Goal: Transaction & Acquisition: Purchase product/service

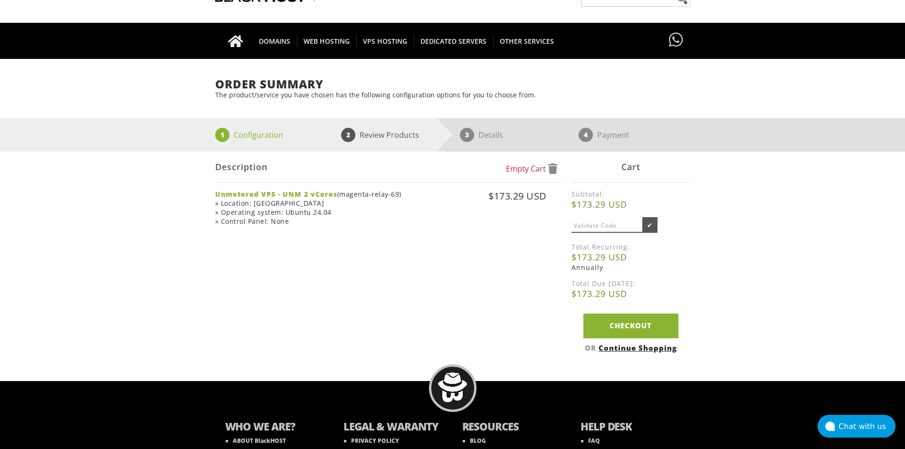
scroll to position [95, 0]
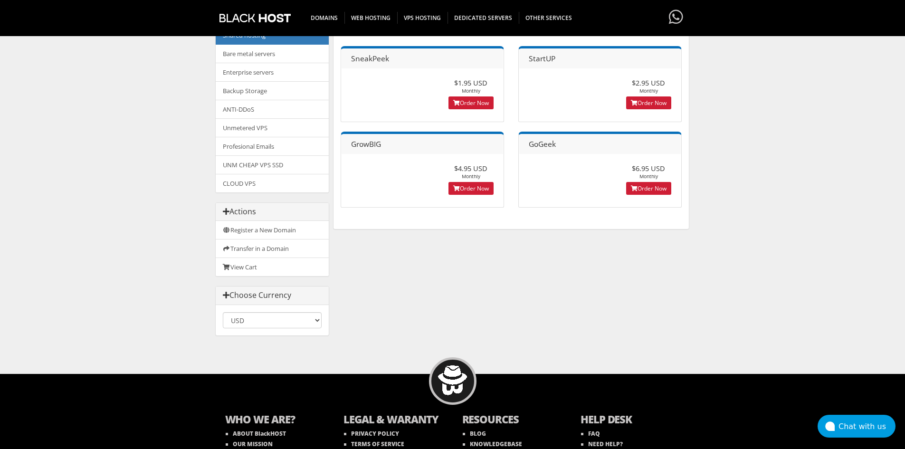
scroll to position [175, 0]
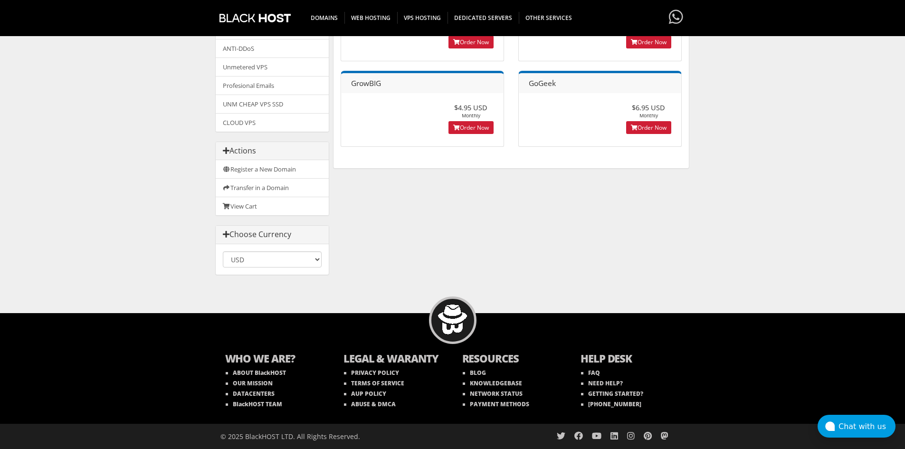
drag, startPoint x: 412, startPoint y: 257, endPoint x: 426, endPoint y: 264, distance: 15.7
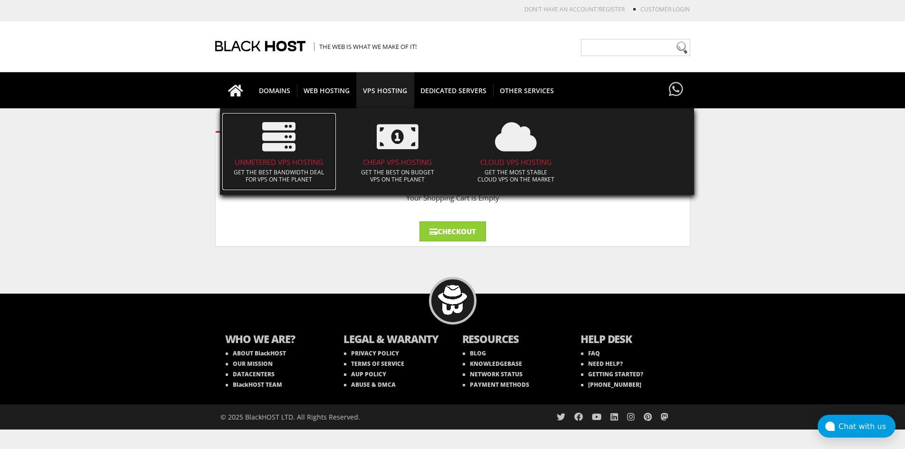
click at [279, 142] on icon at bounding box center [278, 136] width 33 height 33
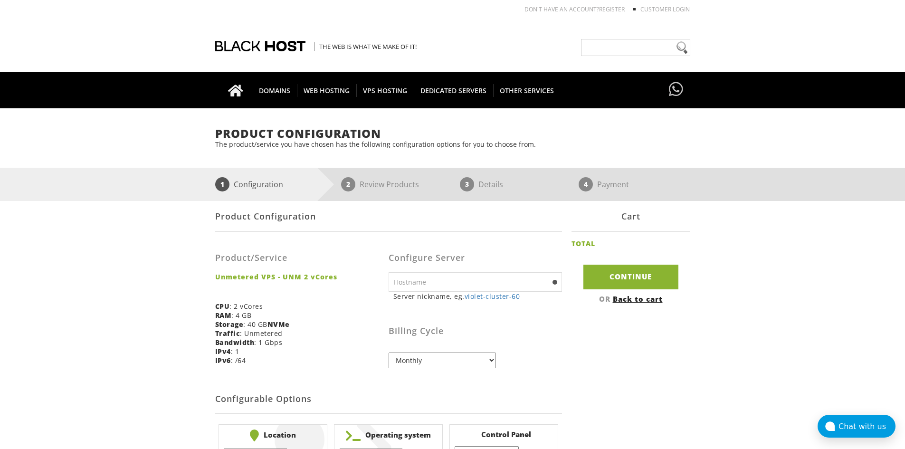
click at [520, 329] on h3 "Billing Cycle" at bounding box center [474, 330] width 173 height 9
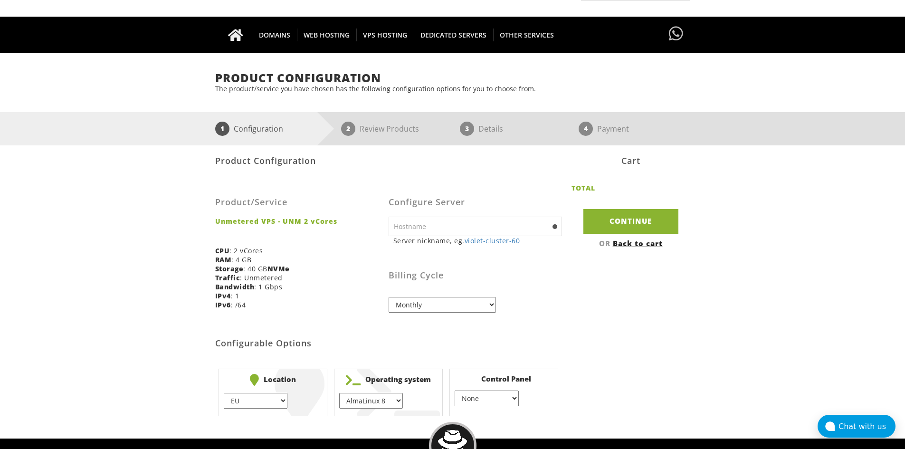
scroll to position [95, 0]
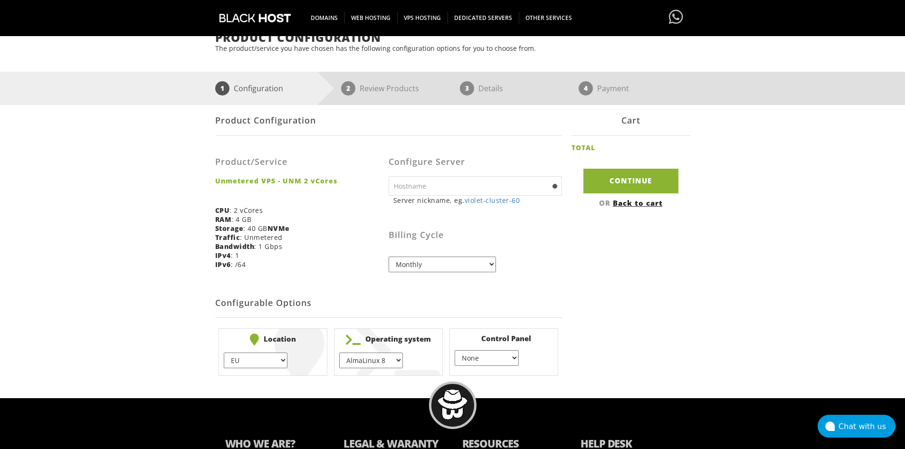
click at [465, 187] on input "text" at bounding box center [474, 185] width 173 height 19
type input "magenta-relay-69"
click at [421, 265] on select "Monthly Quarterly (Save: ~5%) Semi-Annually (Save: ~10%) Annually (Save: ~15%) …" at bounding box center [441, 264] width 107 height 16
click at [388, 256] on select "Monthly Quarterly (Save: ~5%) Semi-Annually (Save: ~10%) Annually (Save: ~15%) …" at bounding box center [441, 264] width 107 height 16
click at [466, 188] on input "magenta-relay-69" at bounding box center [474, 185] width 173 height 19
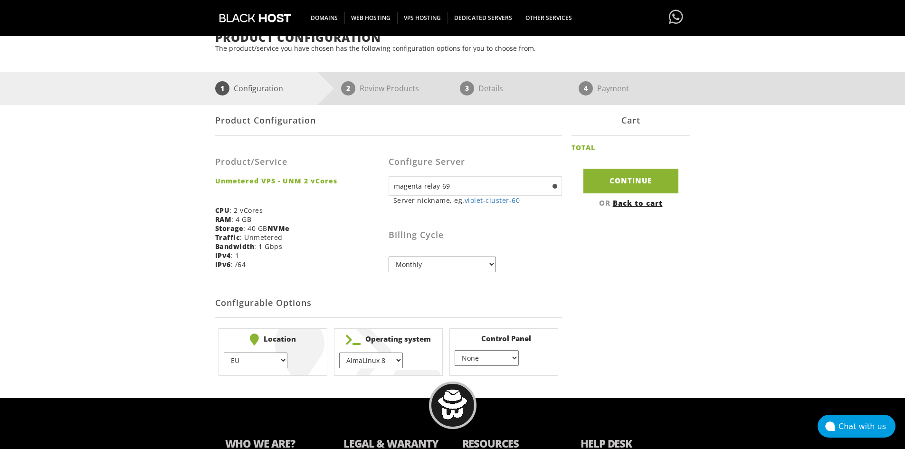
click at [374, 359] on select "AlmaLinux 8 } AlmaLinux 9 } AlmaLinux 10 } Rocky Linux 8 } Rocky Linux 9 } Cent…" at bounding box center [371, 360] width 64 height 16
select select "1208"
click at [339, 352] on select "AlmaLinux 8 } AlmaLinux 9 } AlmaLinux 10 } Rocky Linux 8 } Rocky Linux 9 } Cent…" at bounding box center [371, 360] width 64 height 16
click at [446, 263] on select "Monthly Quarterly (Save: ~5%) Semi-Annually (Save: ~10%) Annually (Save: ~15%) …" at bounding box center [441, 264] width 107 height 16
select select "annually"
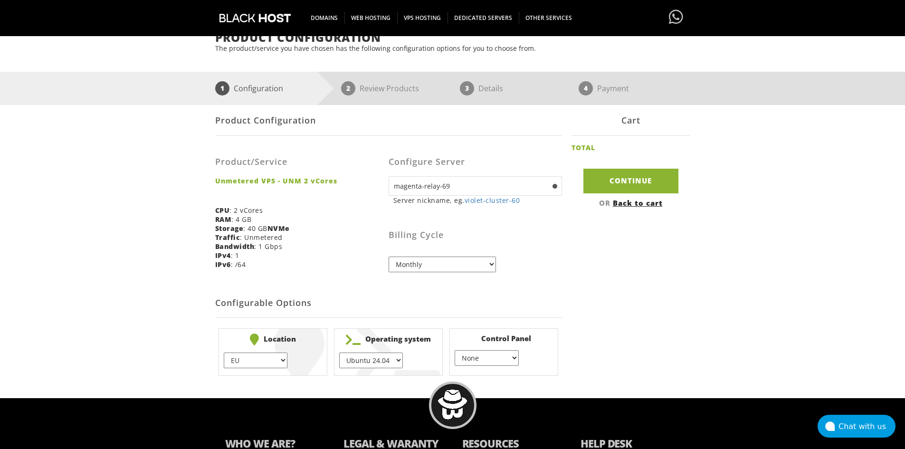
click at [388, 256] on select "Monthly Quarterly (Save: ~5%) Semi-Annually (Save: ~10%) Annually (Save: ~15%) …" at bounding box center [441, 264] width 107 height 16
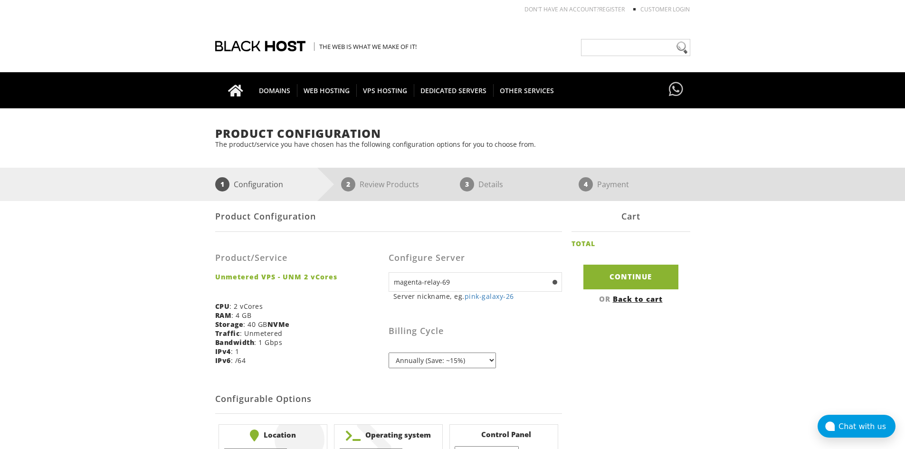
click at [528, 326] on h3 "Billing Cycle" at bounding box center [474, 330] width 173 height 9
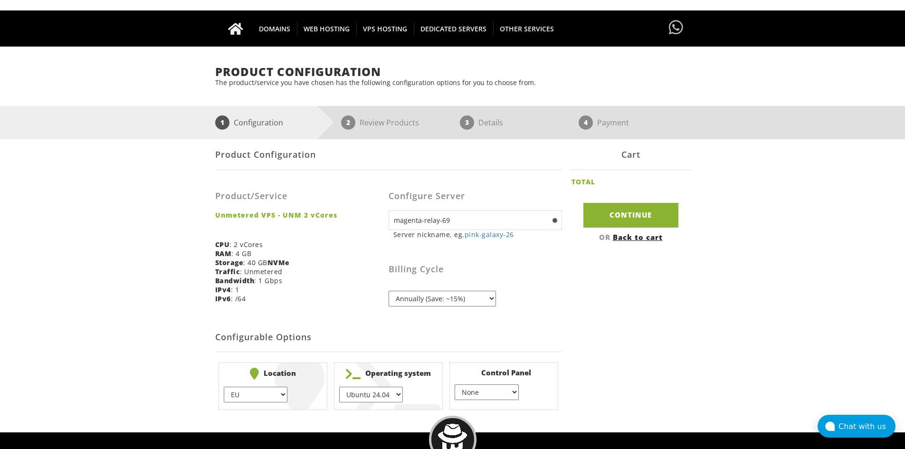
scroll to position [95, 0]
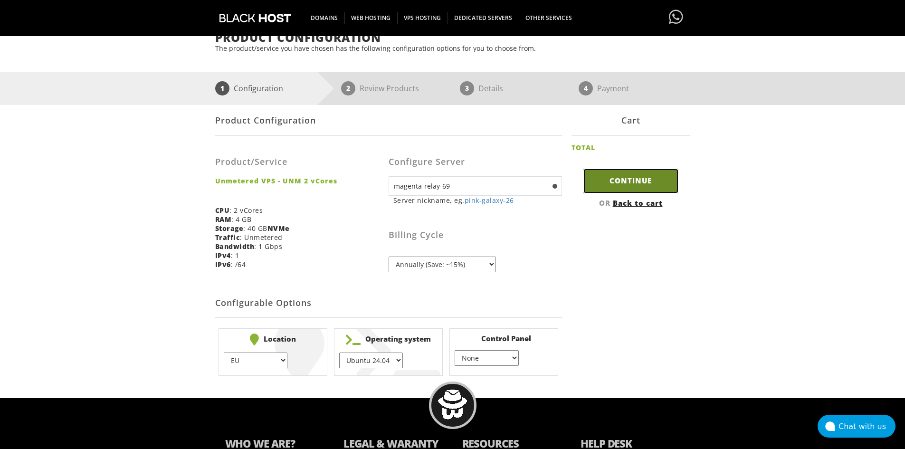
click at [634, 182] on input "Continue" at bounding box center [630, 181] width 95 height 24
